Goal: Task Accomplishment & Management: Manage account settings

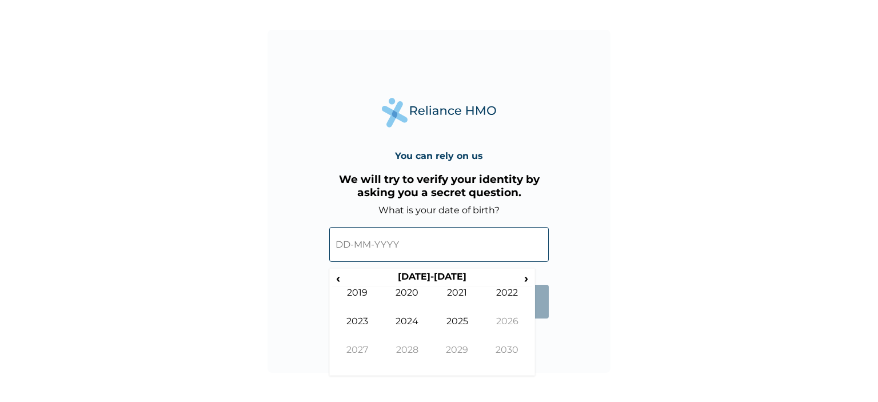
click at [349, 245] on input "text" at bounding box center [438, 244] width 219 height 35
click at [423, 274] on th "[DATE]-[DATE]" at bounding box center [431, 279] width 175 height 16
click at [338, 278] on span "‹" at bounding box center [338, 278] width 12 height 14
click at [459, 349] on td "2019" at bounding box center [457, 358] width 50 height 29
click at [452, 298] on td "Mar" at bounding box center [457, 301] width 50 height 29
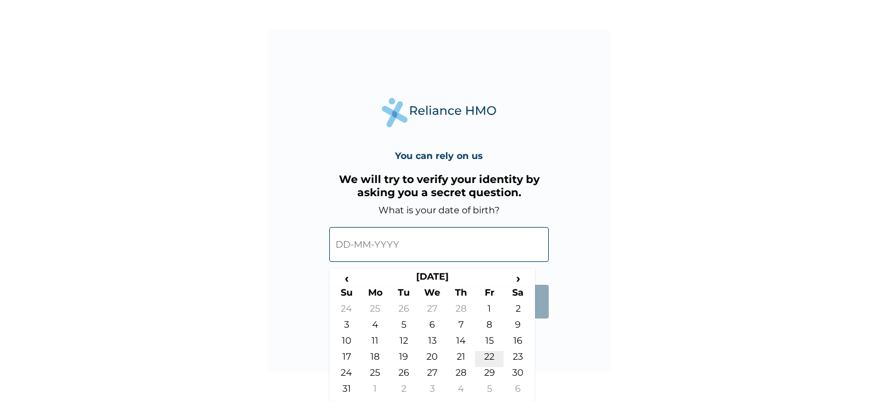
click at [496, 353] on td "22" at bounding box center [489, 359] width 29 height 16
type input "[DATE]"
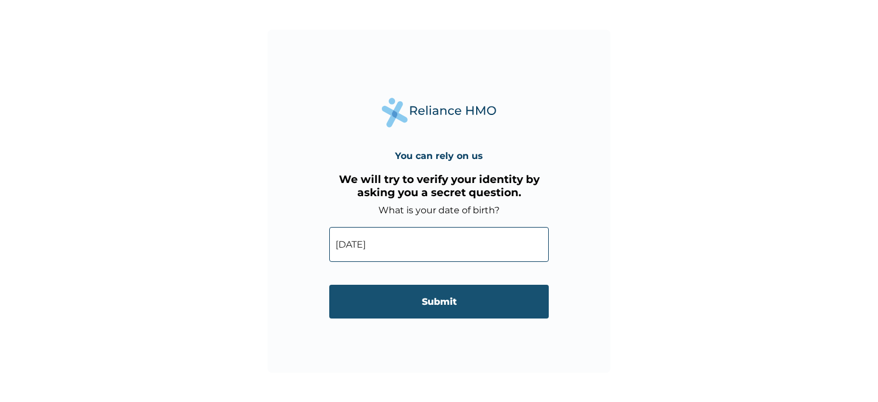
click at [429, 301] on input "Submit" at bounding box center [438, 302] width 219 height 34
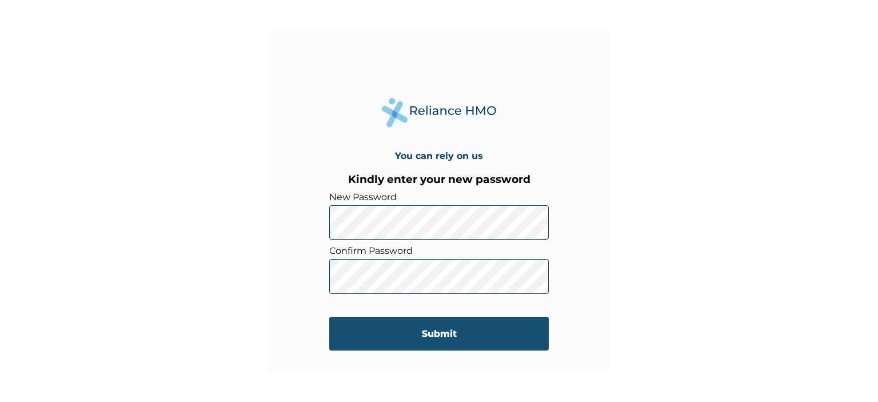
click at [471, 333] on input "Submit" at bounding box center [438, 334] width 219 height 34
